Goal: Task Accomplishment & Management: Use online tool/utility

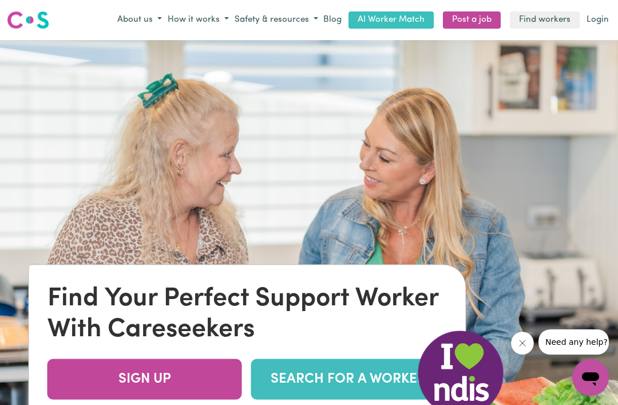
click at [134, 24] on button "About us" at bounding box center [139, 20] width 50 height 19
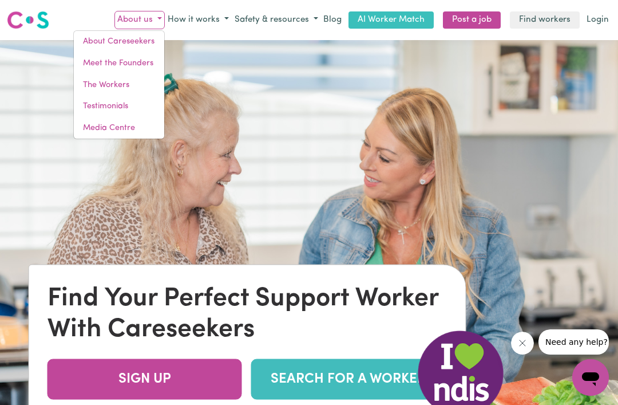
click at [119, 49] on link "About Careseekers" at bounding box center [119, 42] width 90 height 22
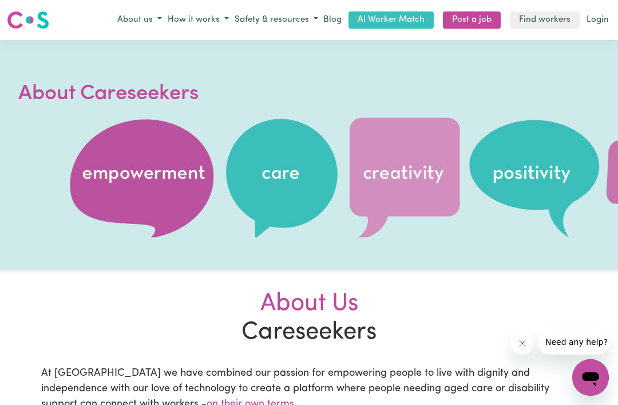
click at [208, 21] on button "How it works" at bounding box center [198, 20] width 67 height 19
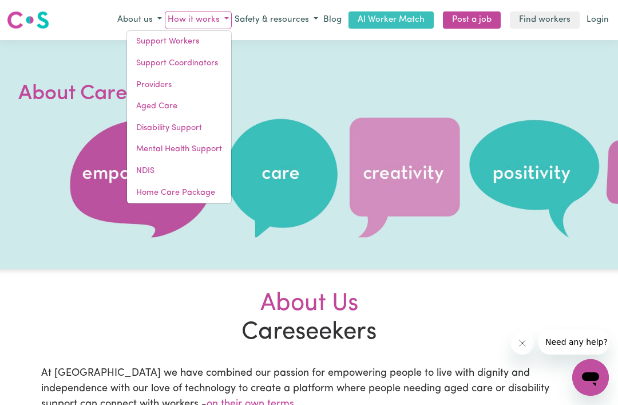
click at [160, 39] on link "Support Workers" at bounding box center [179, 42] width 104 height 22
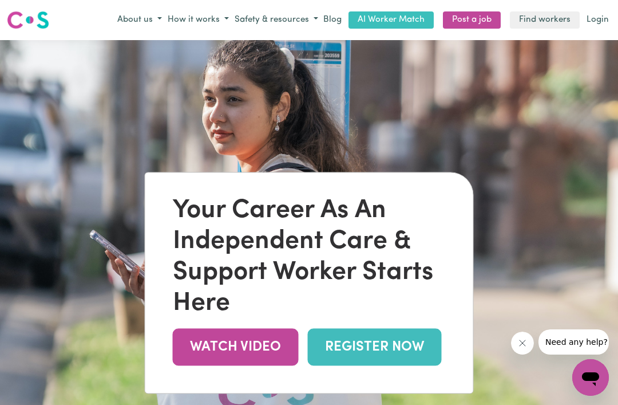
click at [547, 15] on link "Find workers" at bounding box center [545, 20] width 70 height 18
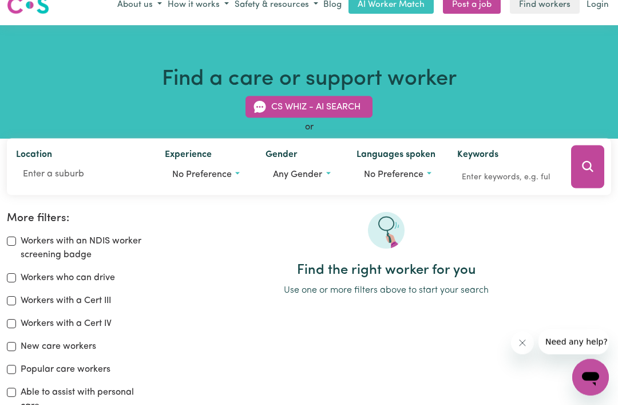
scroll to position [15, 0]
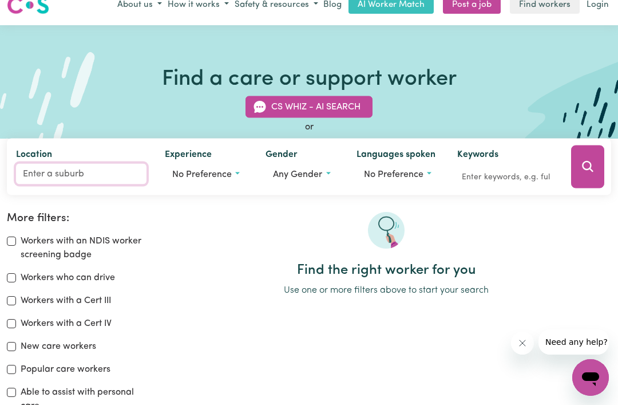
click at [31, 177] on input "Location" at bounding box center [81, 173] width 130 height 21
type input "5051"
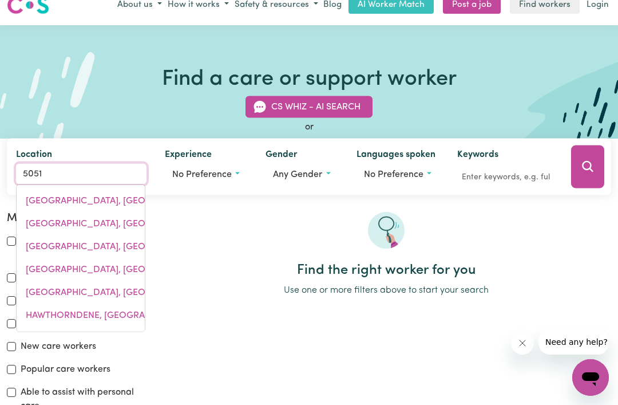
click at [136, 272] on span "[GEOGRAPHIC_DATA], [GEOGRAPHIC_DATA], 5051" at bounding box center [132, 268] width 212 height 9
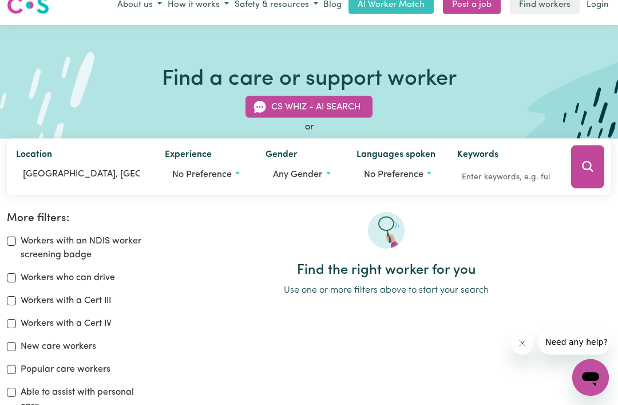
click at [233, 174] on button "No preference" at bounding box center [206, 174] width 82 height 22
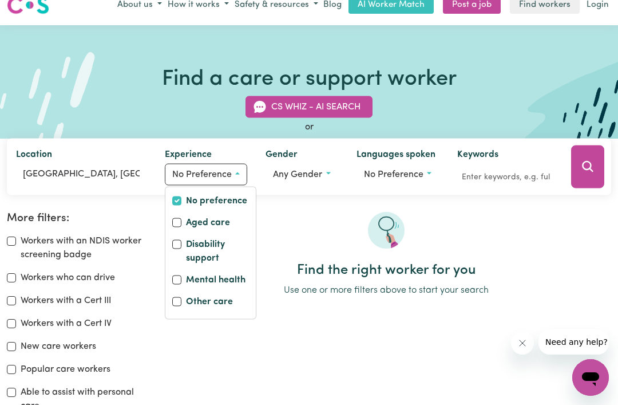
click at [178, 243] on input "Disability support" at bounding box center [176, 243] width 9 height 9
checkbox input "true"
checkbox input "false"
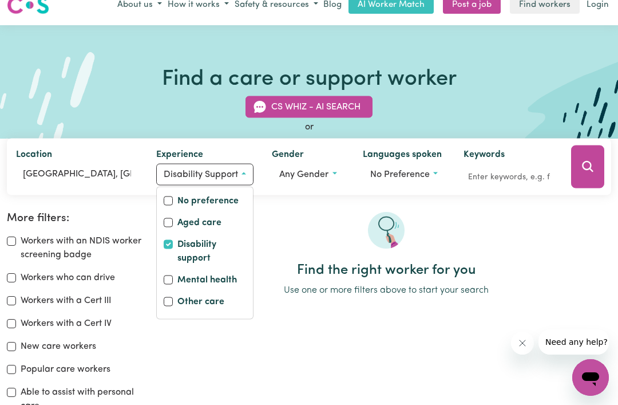
click at [316, 183] on button "Any gender" at bounding box center [308, 174] width 72 height 22
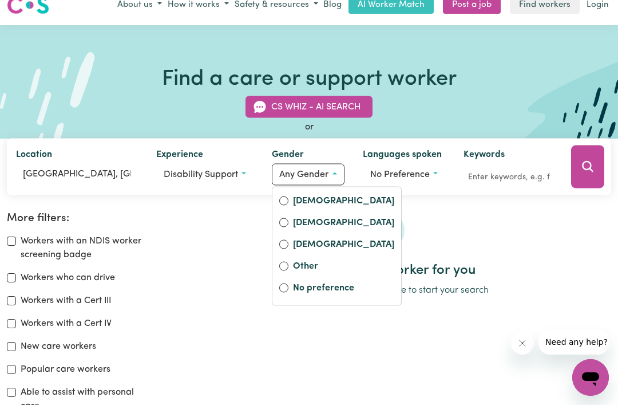
click at [285, 204] on input "[DEMOGRAPHIC_DATA]" at bounding box center [283, 200] width 9 height 9
radio input "true"
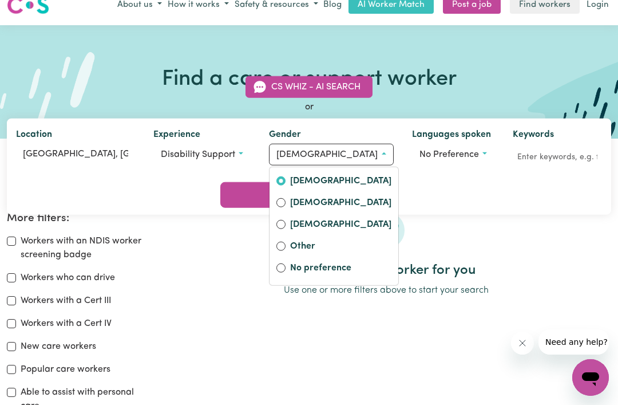
click at [425, 159] on span "No preference" at bounding box center [449, 154] width 60 height 9
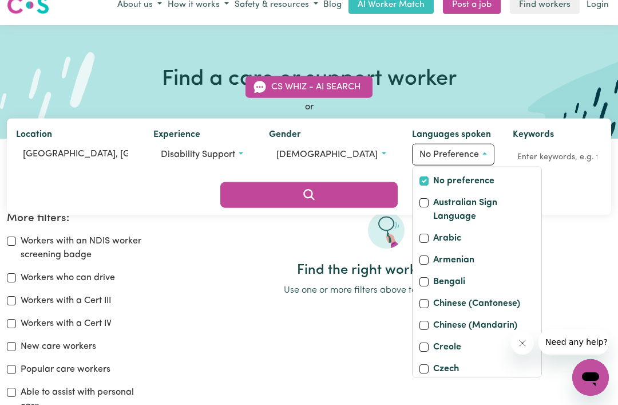
click at [526, 238] on div at bounding box center [386, 237] width 450 height 50
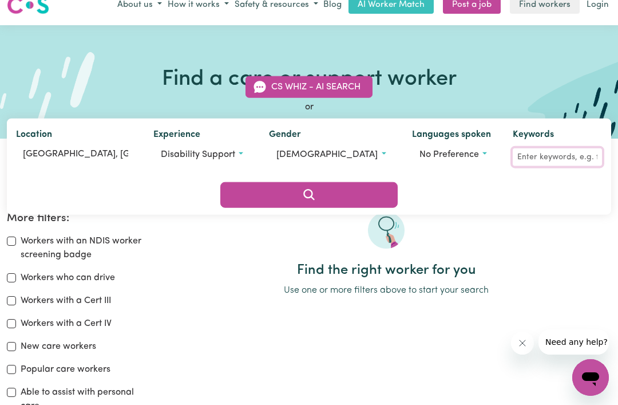
click at [513, 166] on input "Keywords" at bounding box center [557, 157] width 89 height 18
click at [527, 234] on div at bounding box center [386, 237] width 450 height 50
click at [314, 189] on icon "Search" at bounding box center [308, 194] width 11 height 11
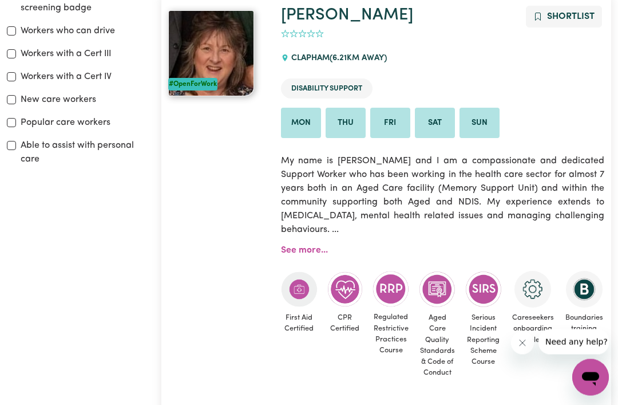
scroll to position [263, 0]
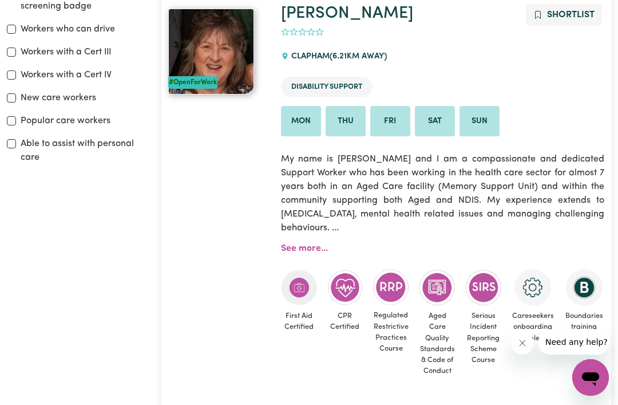
click at [311, 244] on link "See more..." at bounding box center [304, 248] width 47 height 9
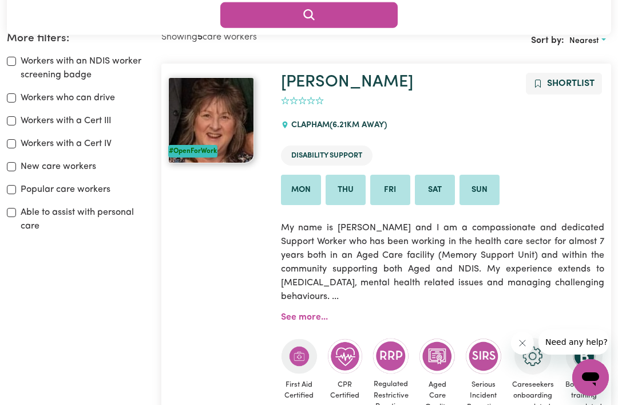
scroll to position [189, 0]
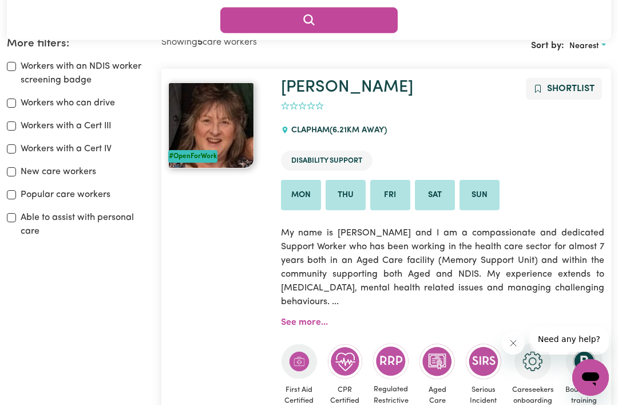
scroll to position [51, 0]
